Goal: Information Seeking & Learning: Understand process/instructions

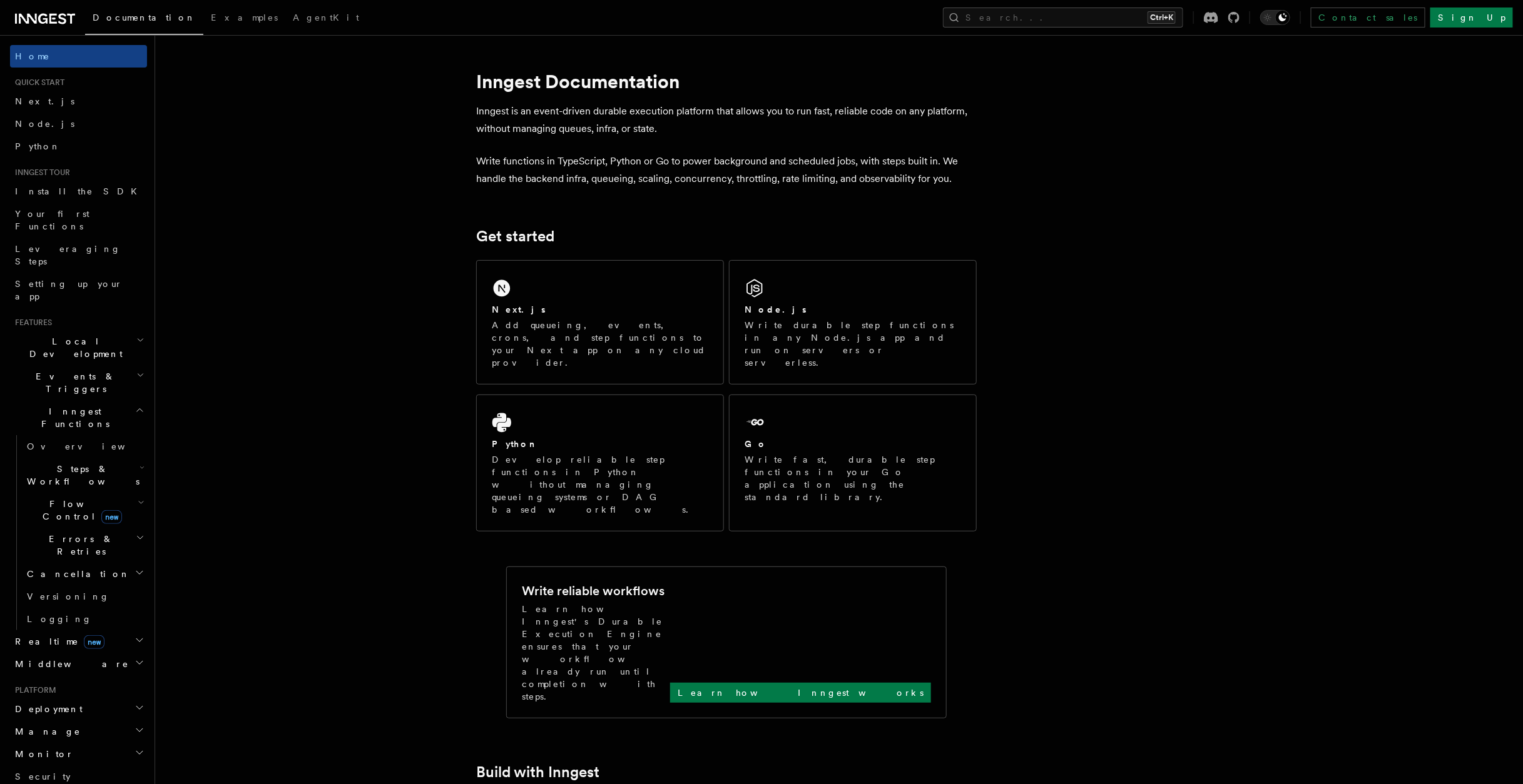
click at [80, 463] on span "Steps & Workflows" at bounding box center [81, 475] width 118 height 25
click at [67, 522] on span "Function steps" at bounding box center [87, 526] width 96 height 10
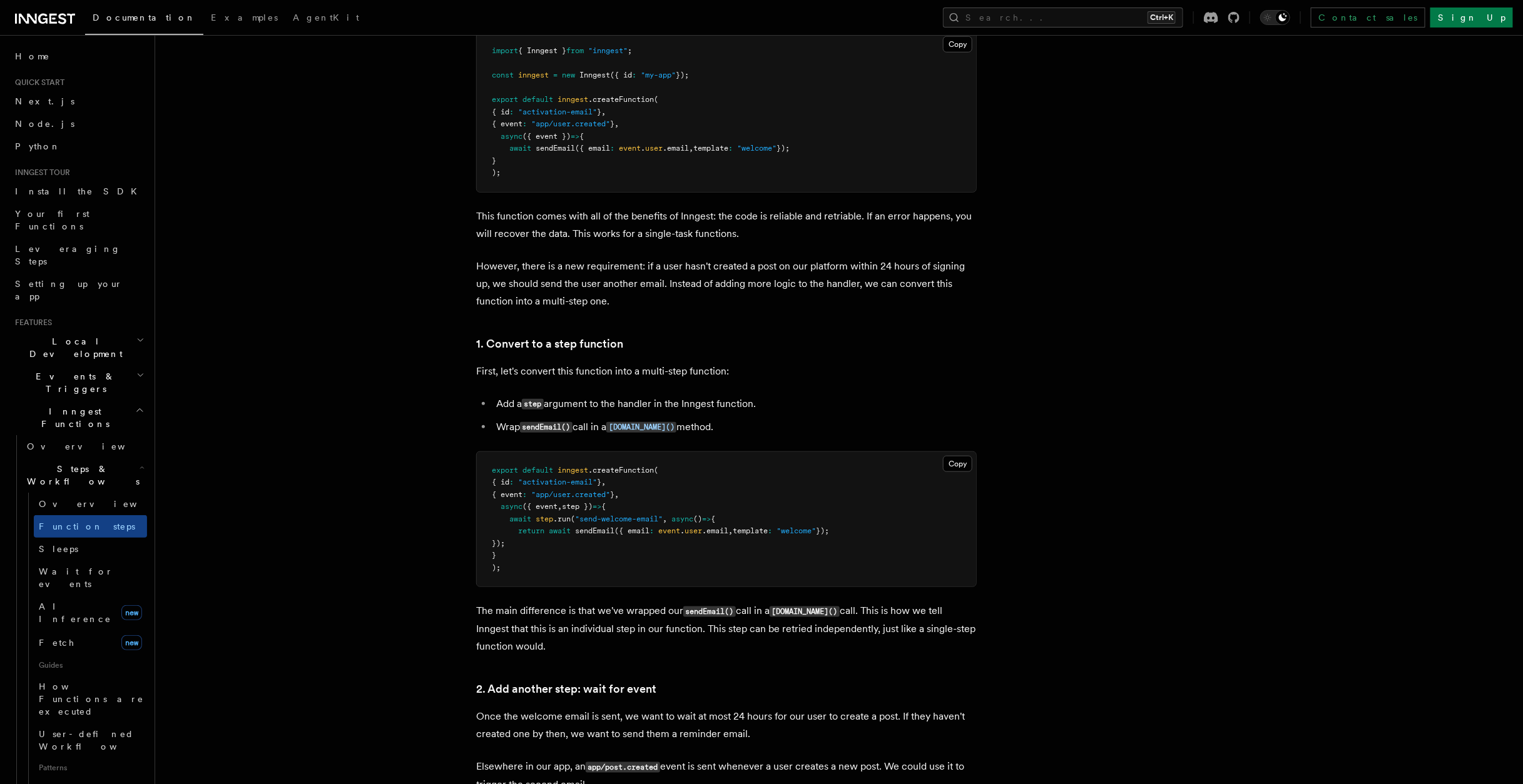
scroll to position [540, 0]
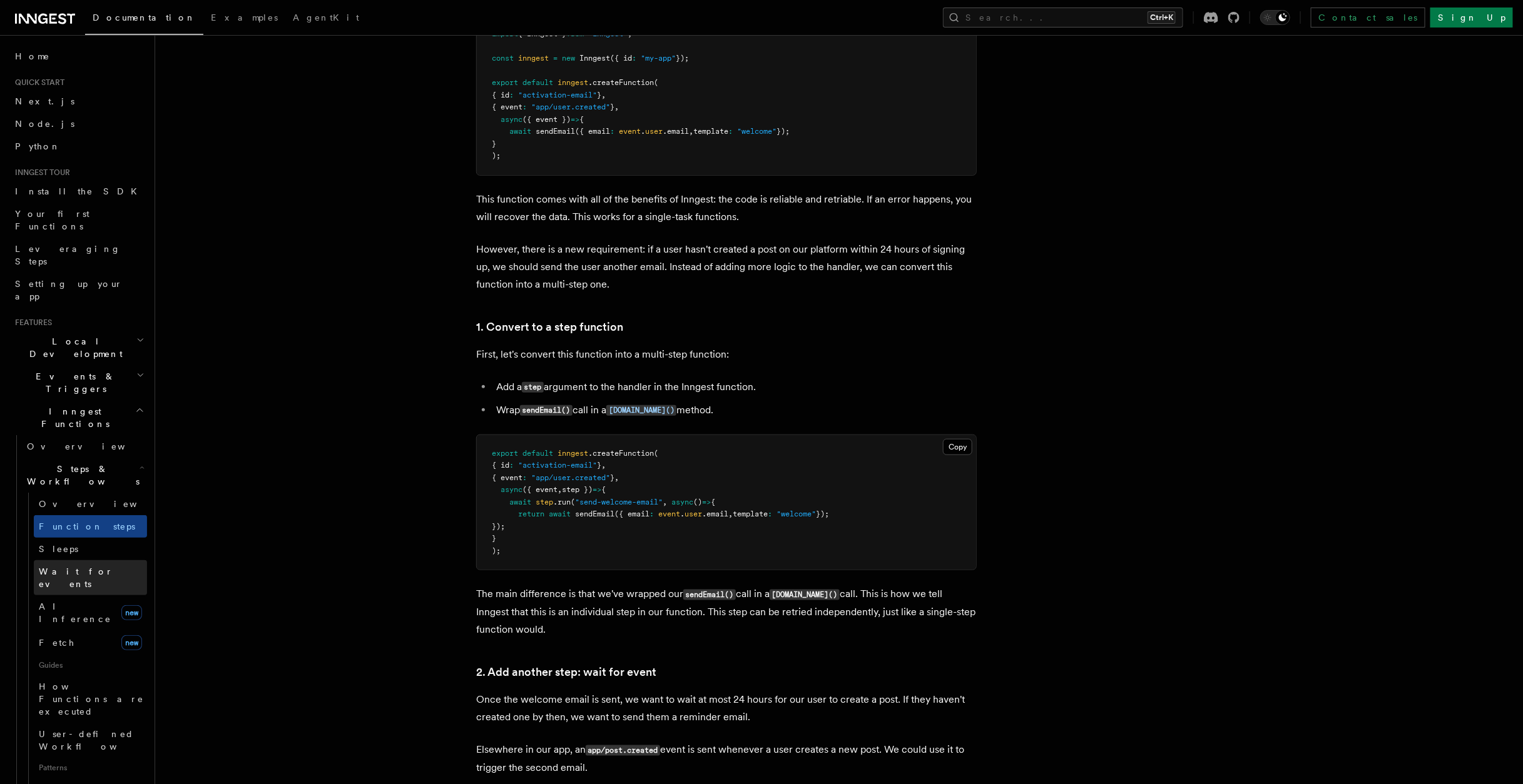
click at [73, 567] on span "Wait for events" at bounding box center [76, 577] width 74 height 22
